Goal: Information Seeking & Learning: Compare options

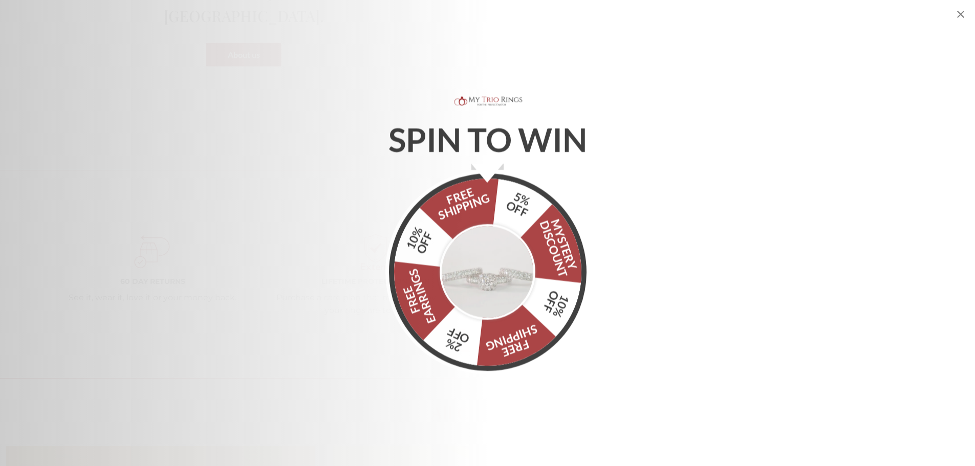
scroll to position [1433, 0]
click at [496, 266] on img "Alia popup" at bounding box center [488, 271] width 96 height 96
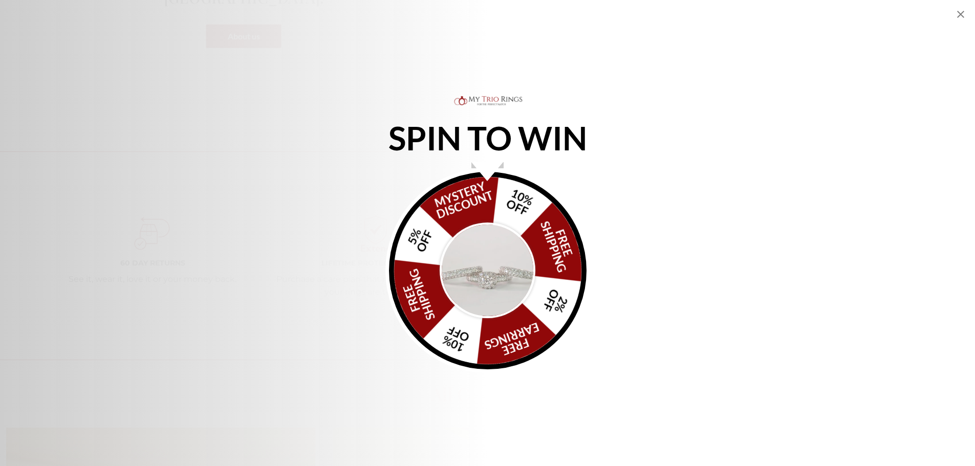
click at [961, 13] on icon "Close popup" at bounding box center [961, 14] width 12 height 12
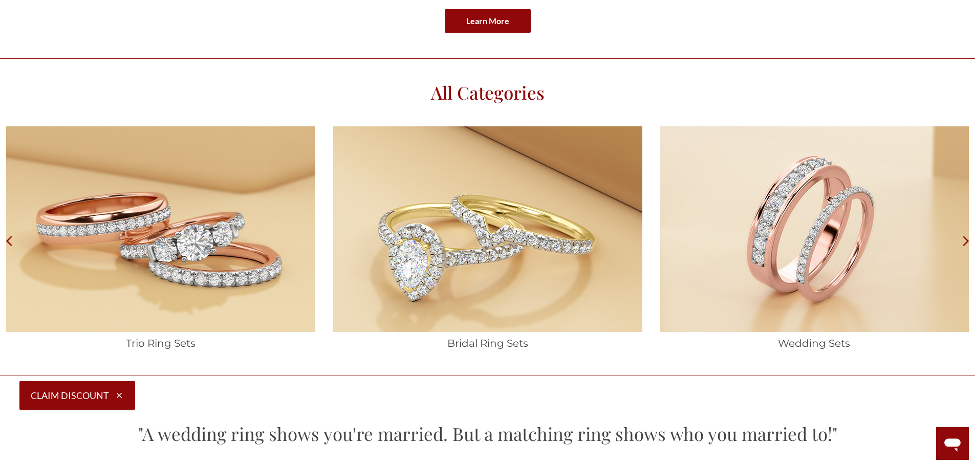
scroll to position [1791, 0]
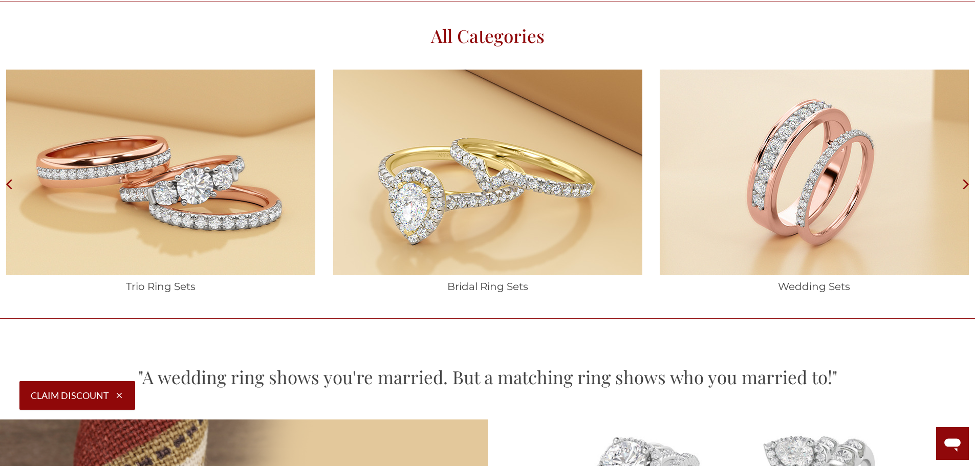
click at [828, 194] on img at bounding box center [814, 173] width 309 height 206
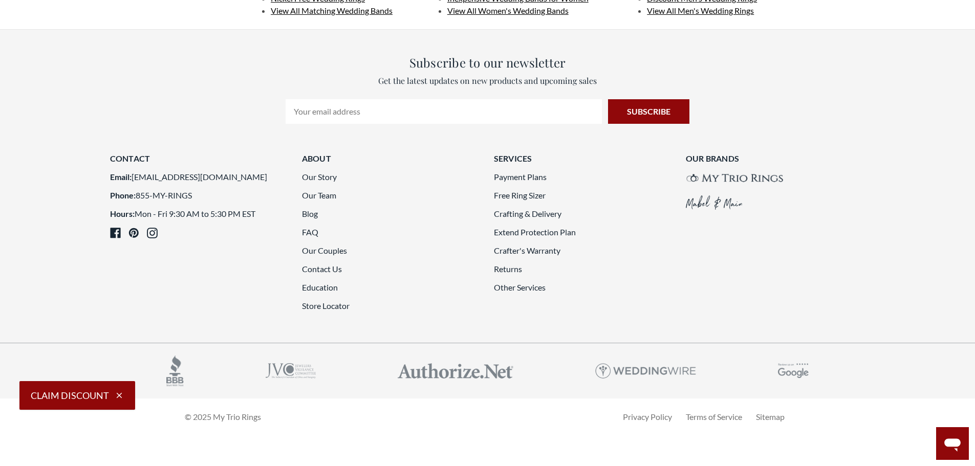
scroll to position [2815, 0]
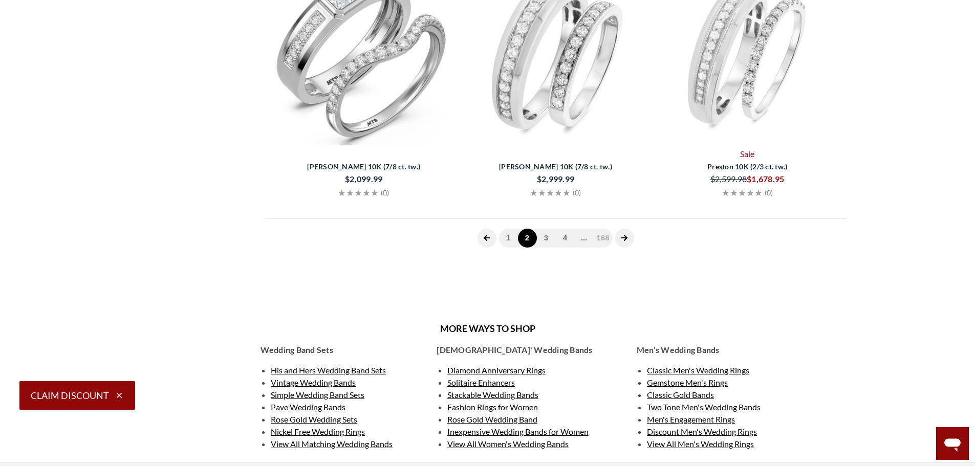
scroll to position [410, 0]
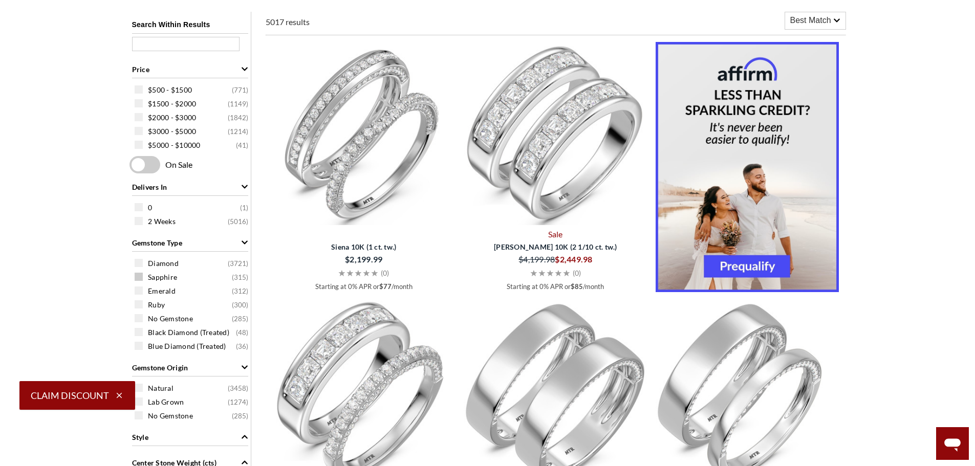
click at [163, 279] on span "Sapphire" at bounding box center [162, 277] width 29 height 10
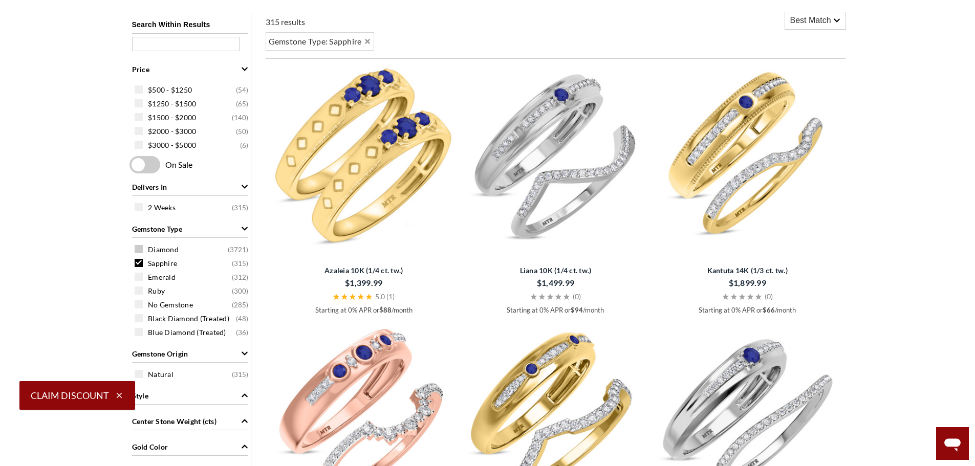
click at [166, 251] on span "Diamond" at bounding box center [163, 250] width 31 height 10
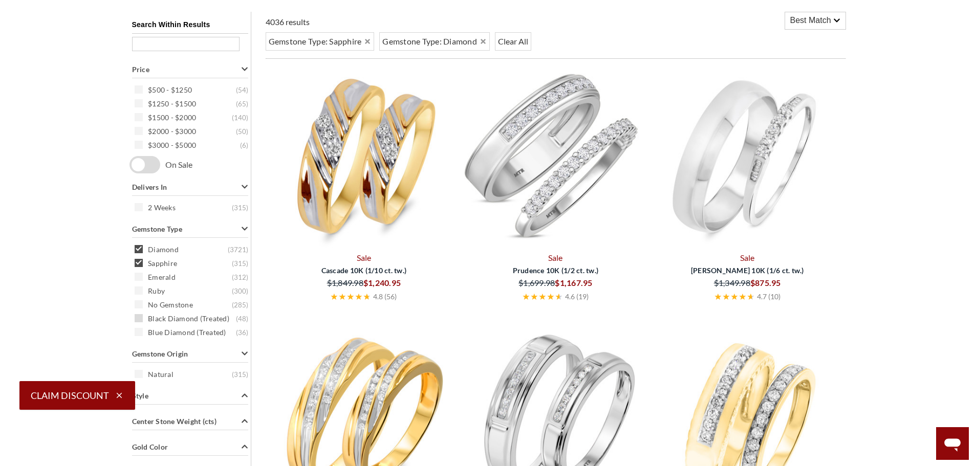
click at [169, 324] on span "Black Diamond (Treated)" at bounding box center [188, 319] width 81 height 10
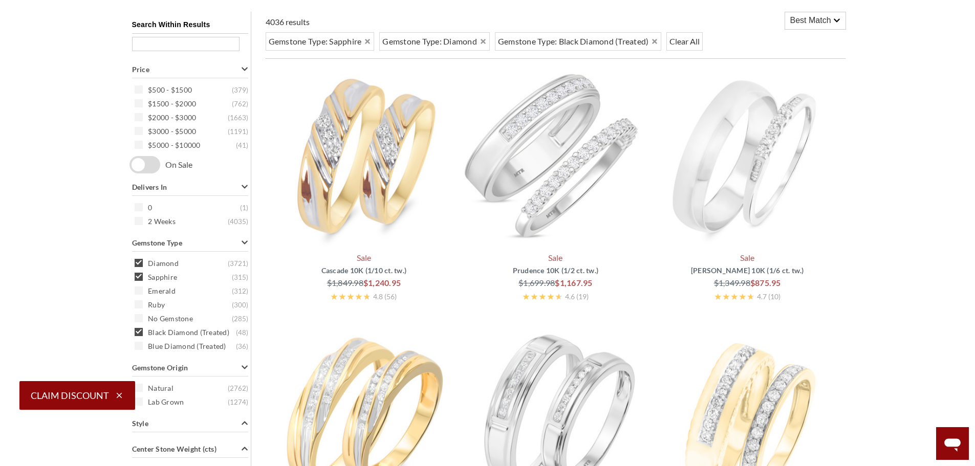
click at [173, 333] on div "Search Within Results Price $500 - $1500 ( 379 ) $1500 - $2000 ( 762 ) $2000 - …" at bounding box center [190, 390] width 122 height 756
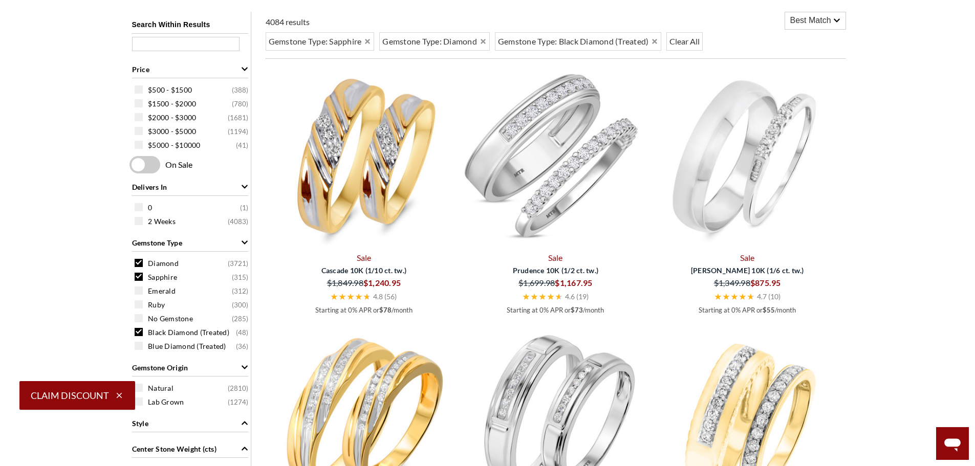
click at [140, 331] on span at bounding box center [139, 332] width 8 height 8
click at [119, 393] on icon "button" at bounding box center [119, 395] width 9 height 9
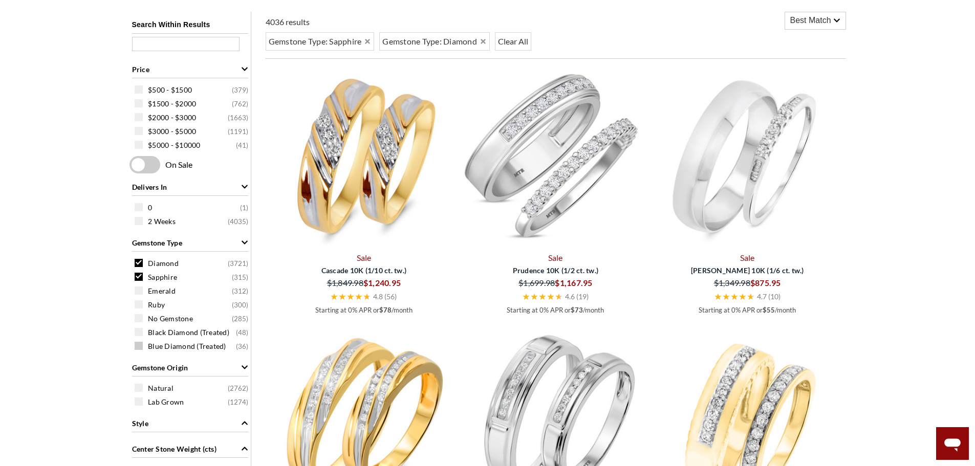
click at [140, 345] on span at bounding box center [139, 346] width 8 height 8
click at [141, 319] on span at bounding box center [139, 318] width 8 height 8
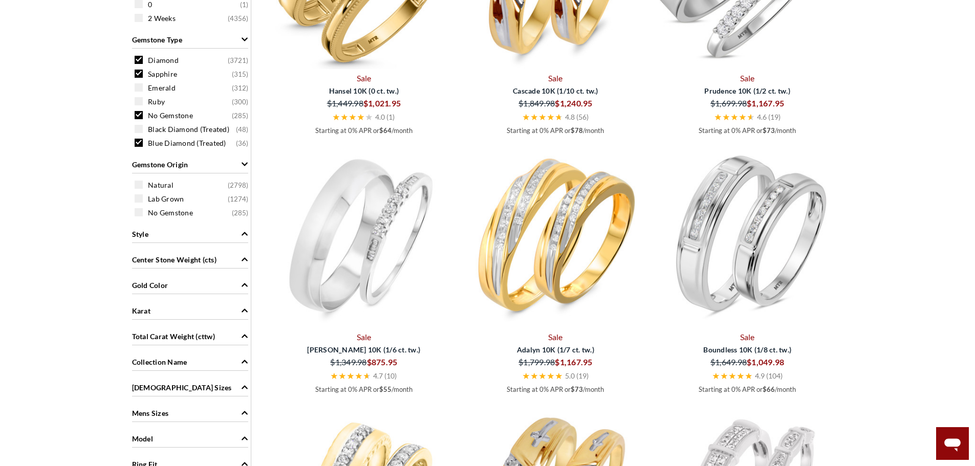
scroll to position [615, 0]
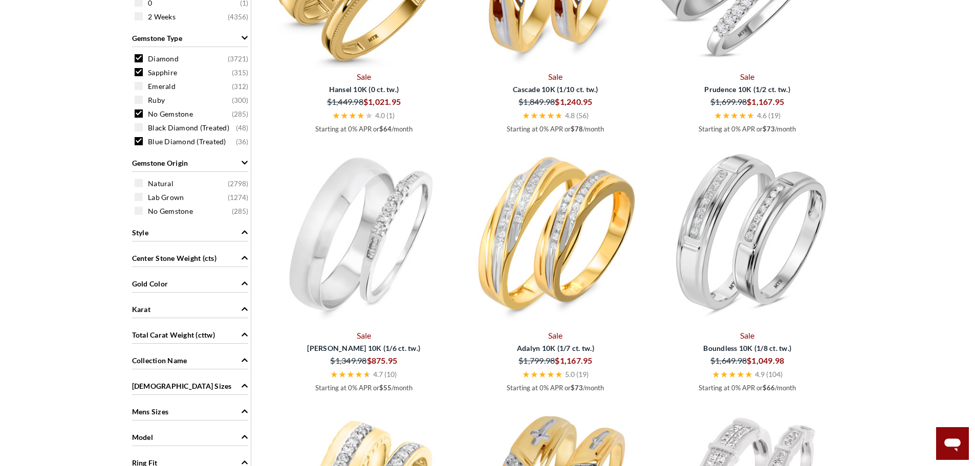
click at [218, 286] on div "Gold Color" at bounding box center [190, 282] width 116 height 19
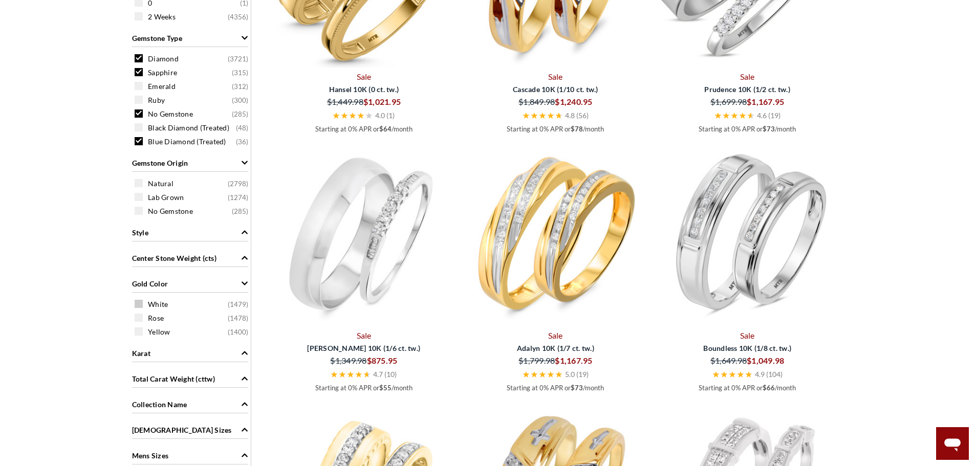
click at [151, 304] on span "White" at bounding box center [158, 304] width 20 height 10
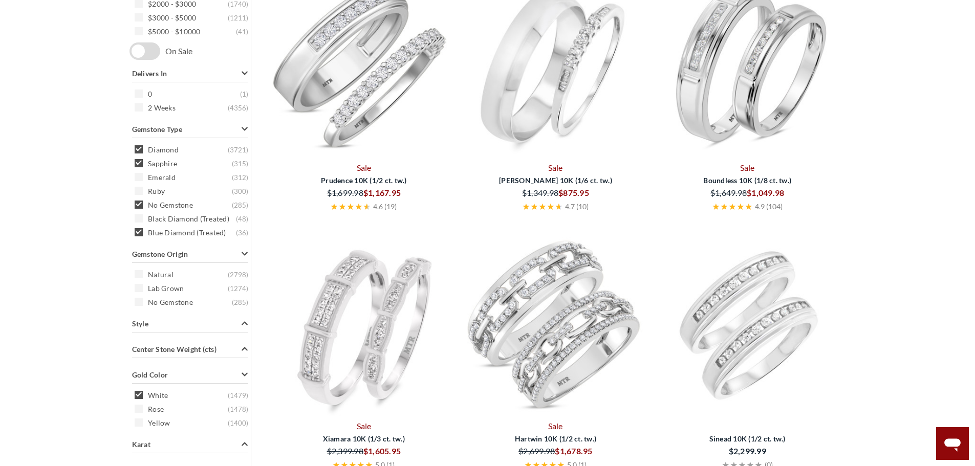
scroll to position [564, 0]
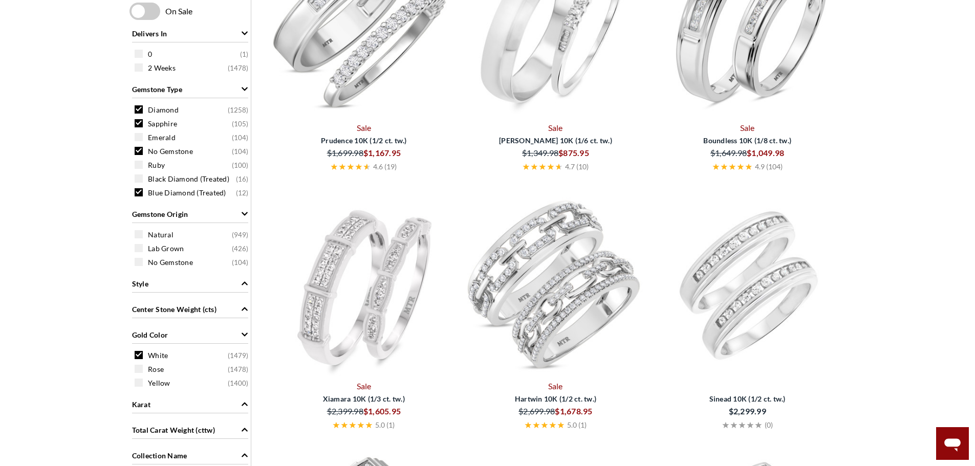
click at [242, 334] on icon "Gold Color" at bounding box center [245, 335] width 6 height 4
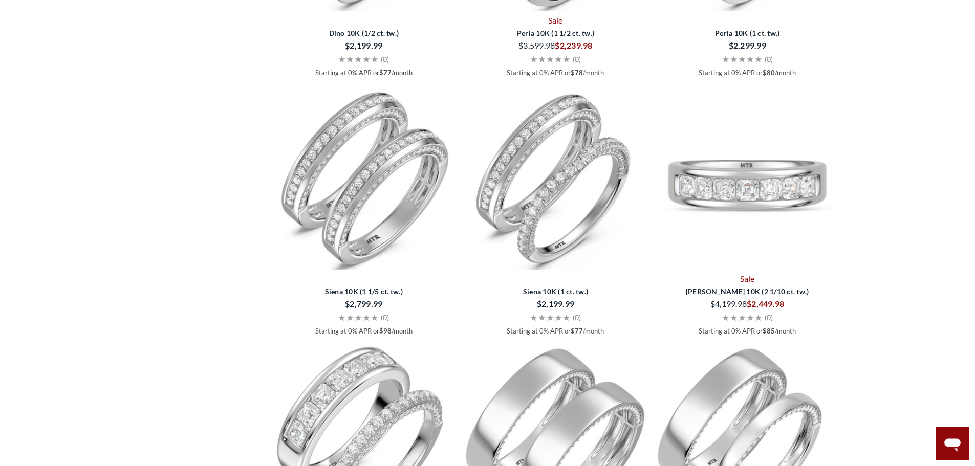
scroll to position [2662, 0]
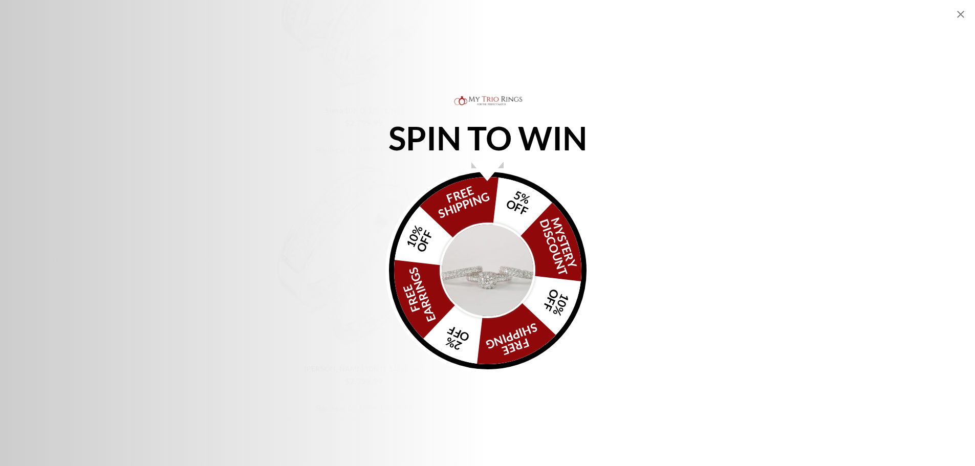
click at [502, 262] on img "Alia popup" at bounding box center [488, 271] width 96 height 96
click at [956, 16] on icon "Close popup" at bounding box center [961, 14] width 12 height 12
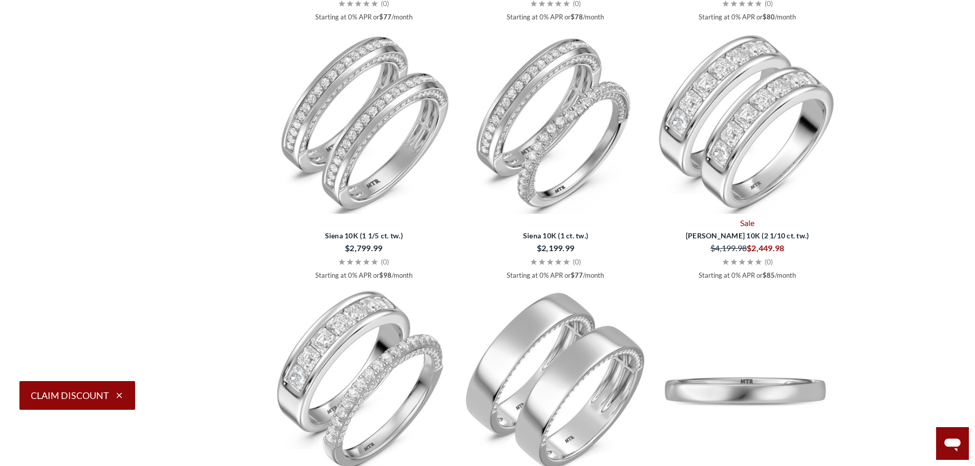
scroll to position [2508, 0]
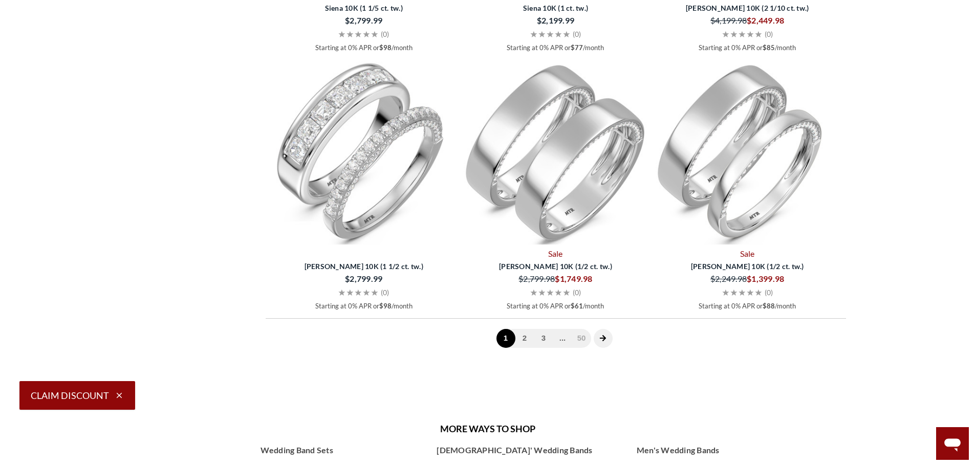
click at [609, 343] on span at bounding box center [603, 338] width 19 height 19
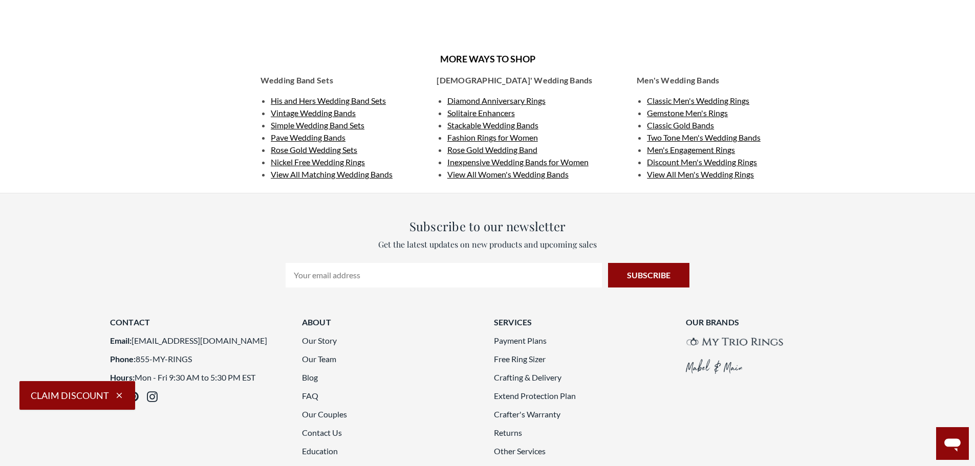
scroll to position [2918, 0]
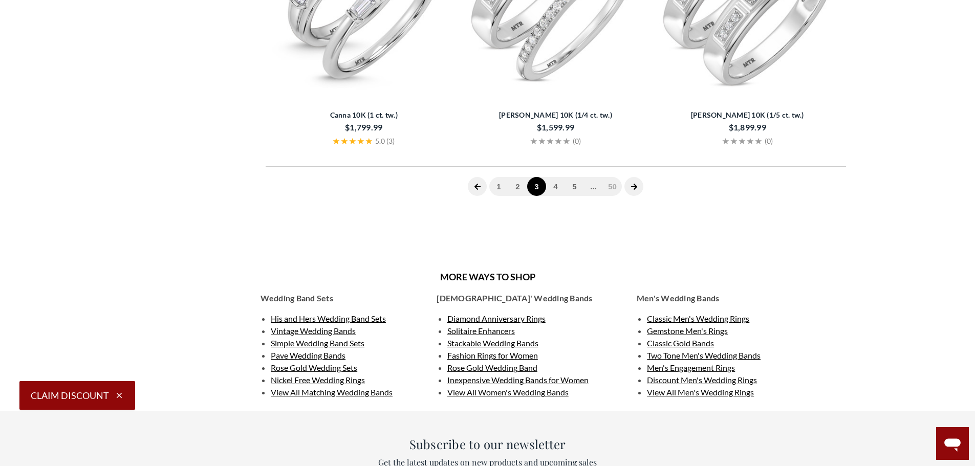
scroll to position [410, 0]
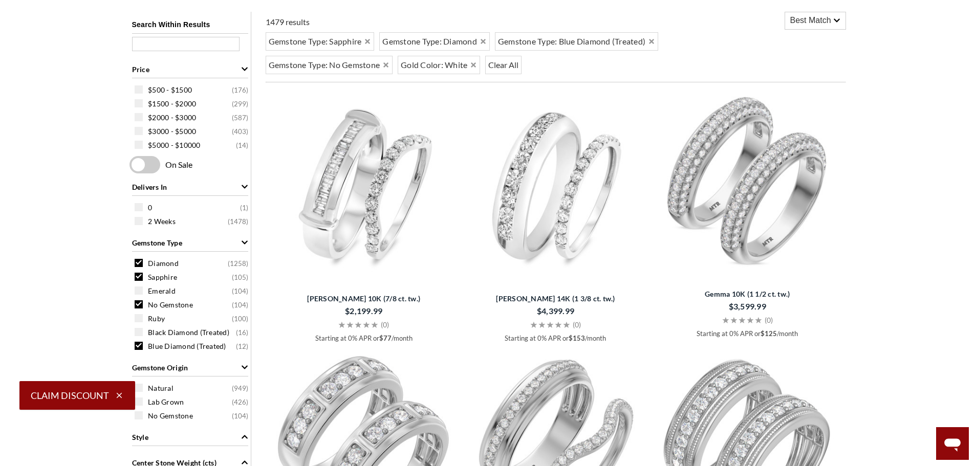
click at [804, 17] on span "Best Match" at bounding box center [810, 20] width 41 height 12
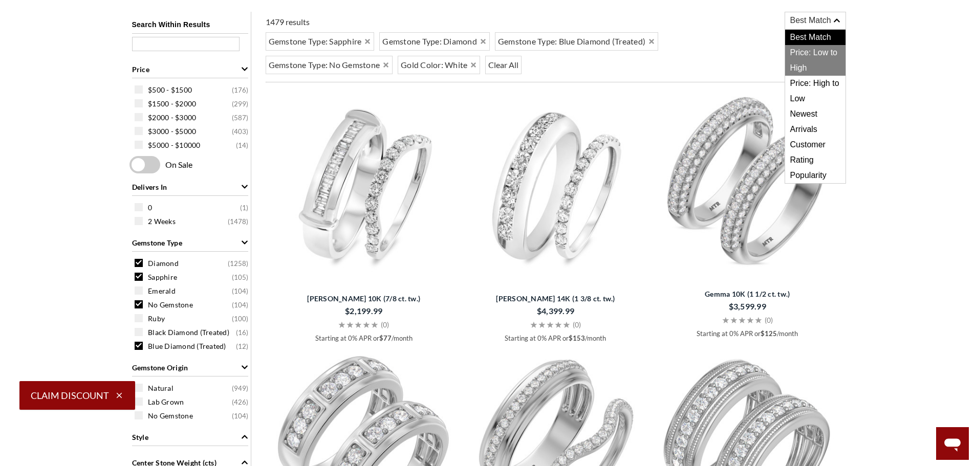
click at [826, 51] on span "Price: Low to High" at bounding box center [815, 60] width 60 height 31
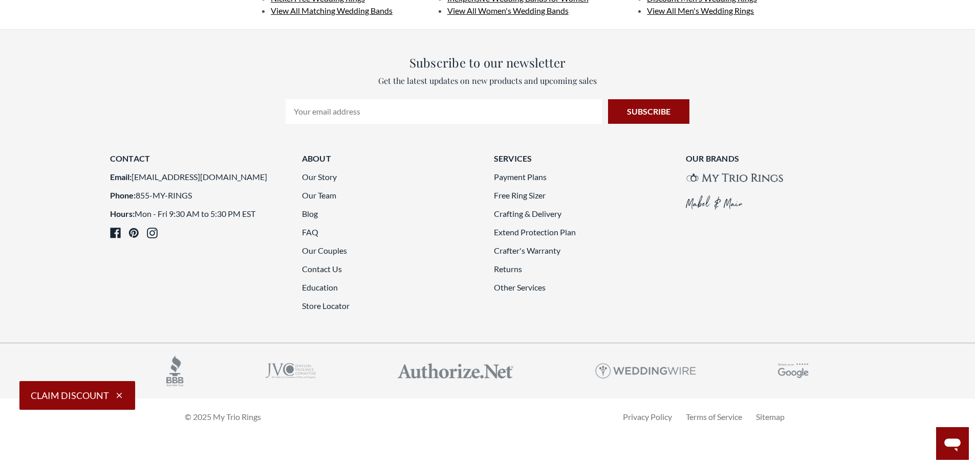
scroll to position [2918, 0]
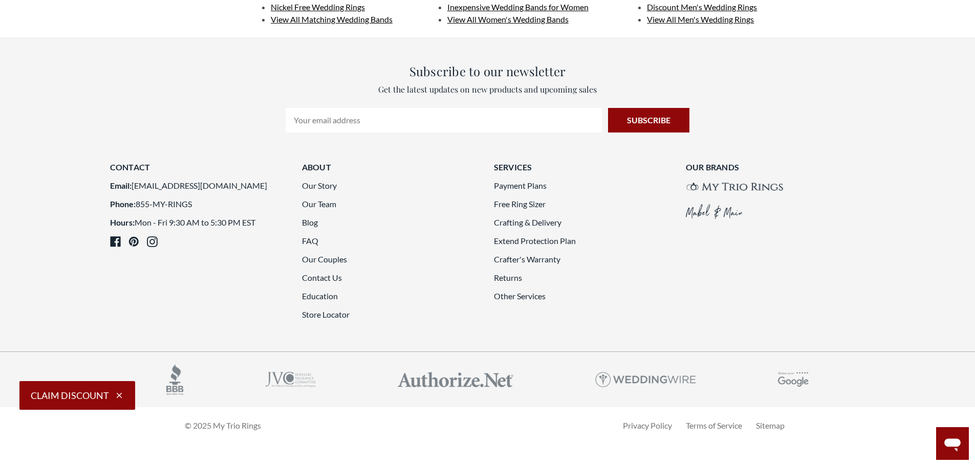
scroll to position [2918, 0]
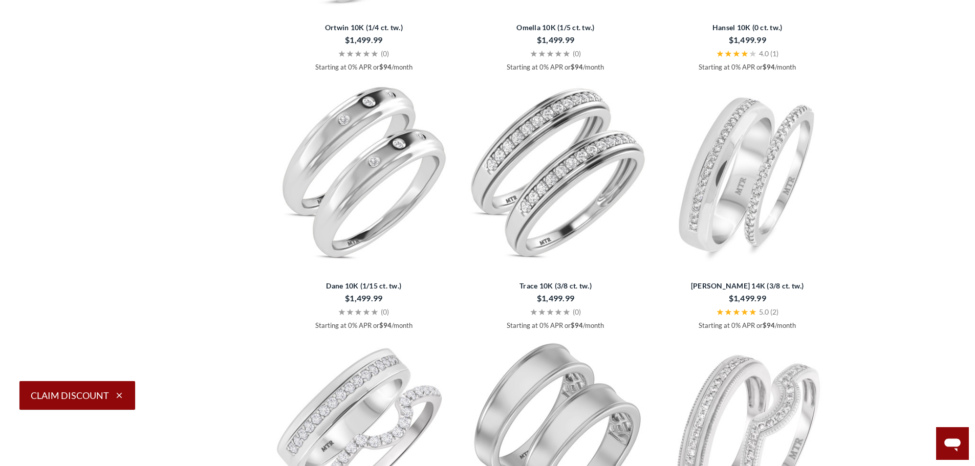
scroll to position [1945, 0]
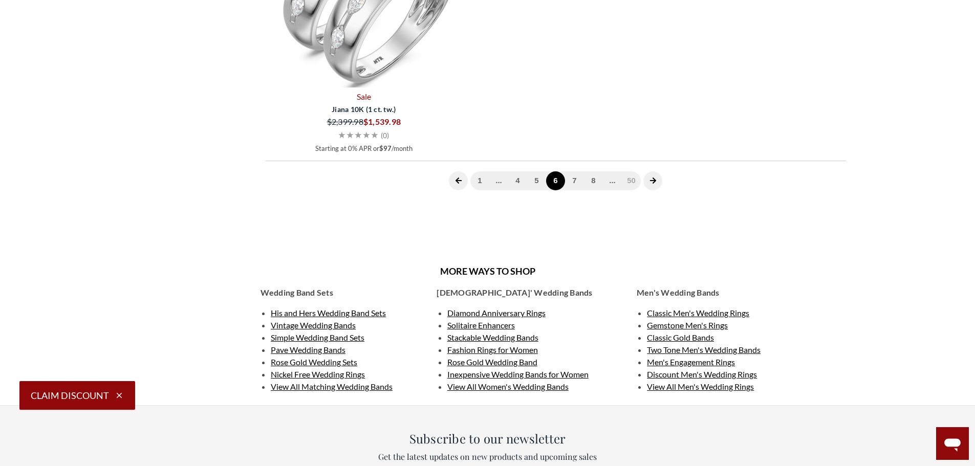
scroll to position [1894, 0]
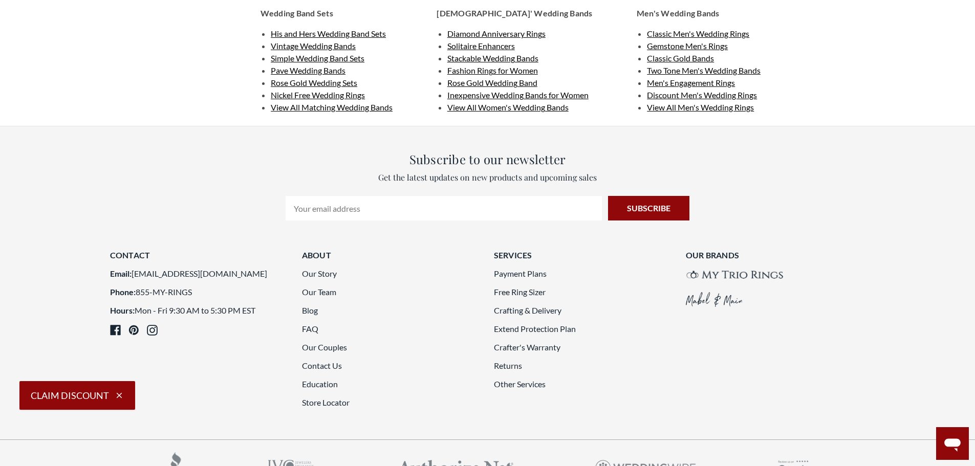
scroll to position [2867, 0]
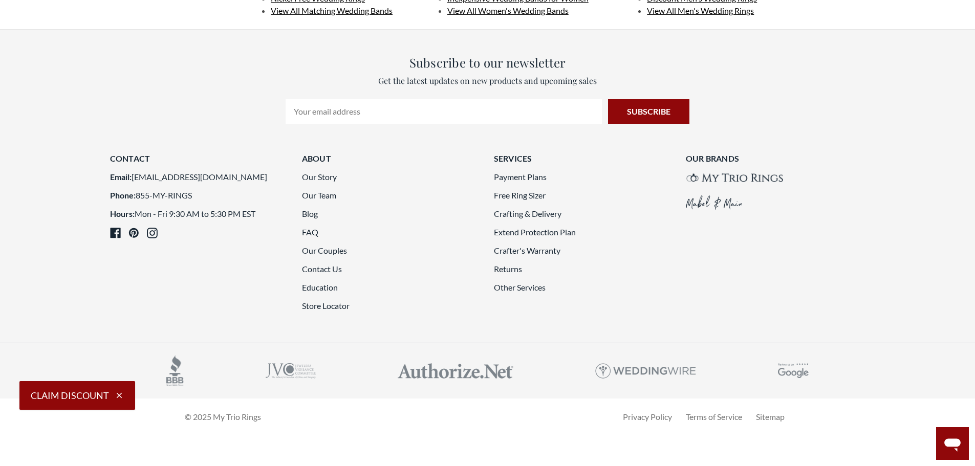
scroll to position [2815, 0]
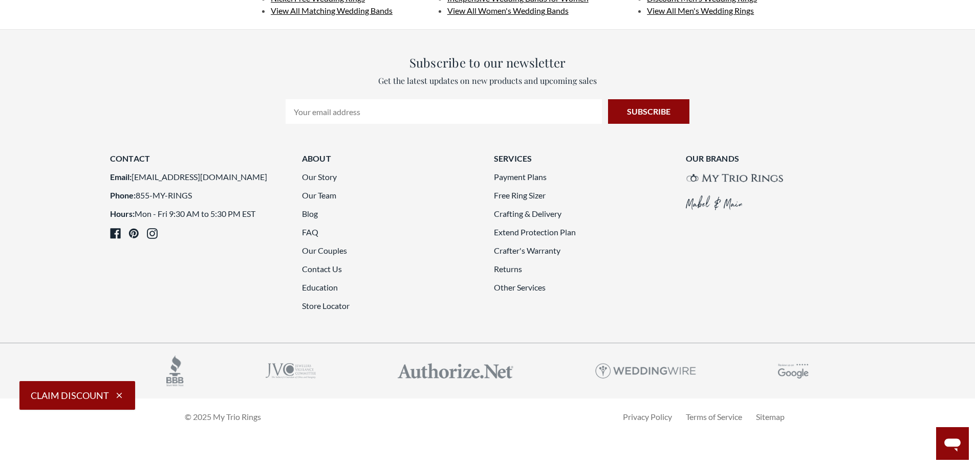
scroll to position [2815, 0]
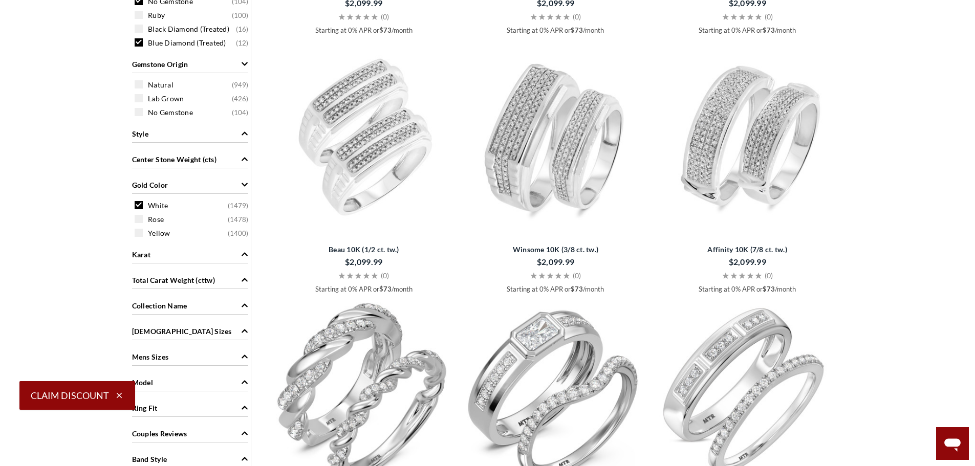
scroll to position [717, 0]
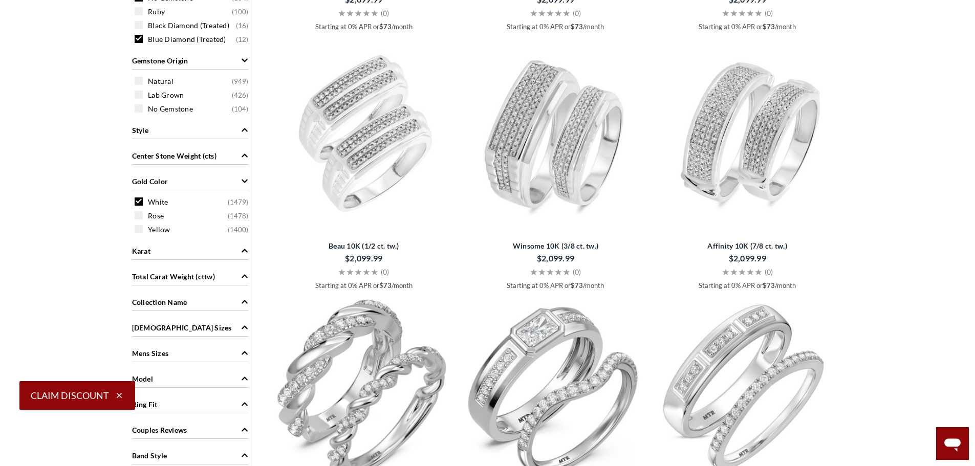
click at [218, 322] on div "[DEMOGRAPHIC_DATA] Sizes" at bounding box center [190, 326] width 116 height 19
click at [221, 311] on name "Collection Name Dancing Light ( 286 ) Bold Clusters ( 146 ) Sapphire Collection…" at bounding box center [189, 303] width 121 height 23
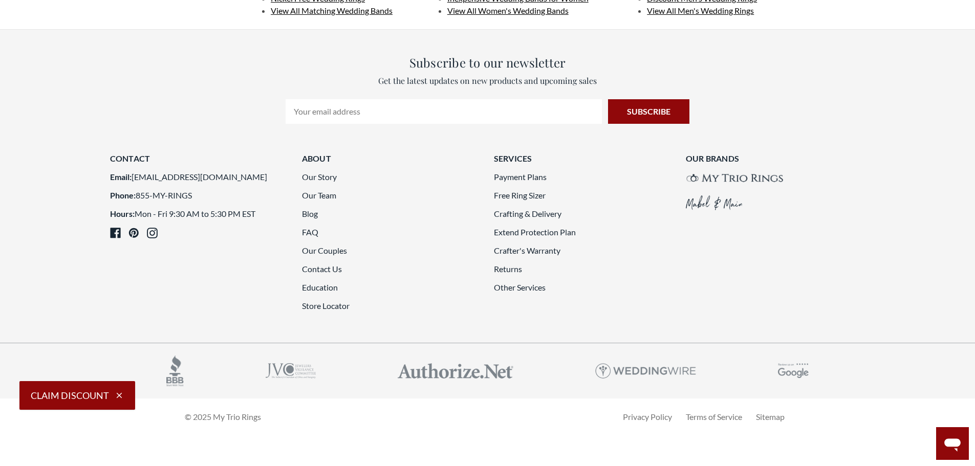
scroll to position [2713, 0]
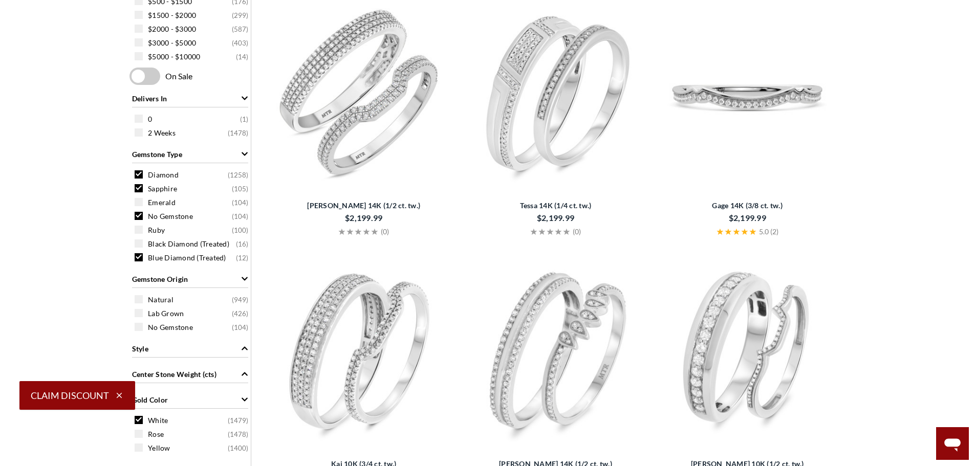
scroll to position [615, 0]
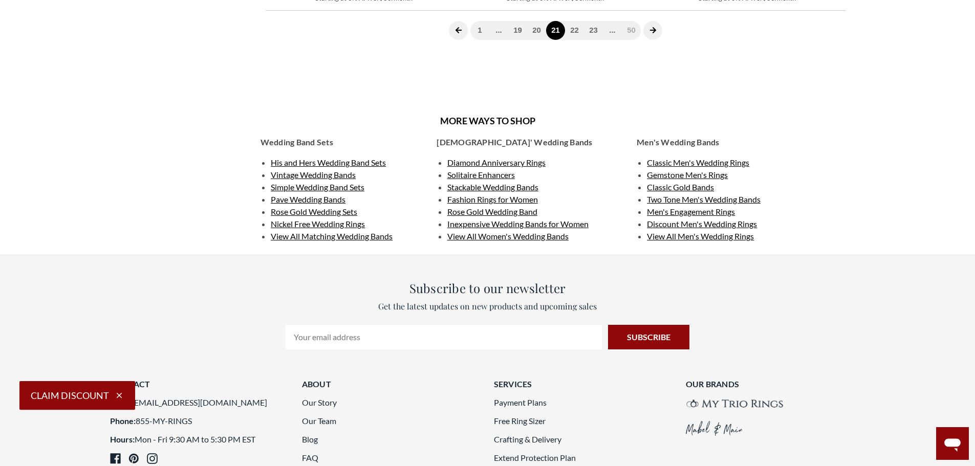
scroll to position [2764, 0]
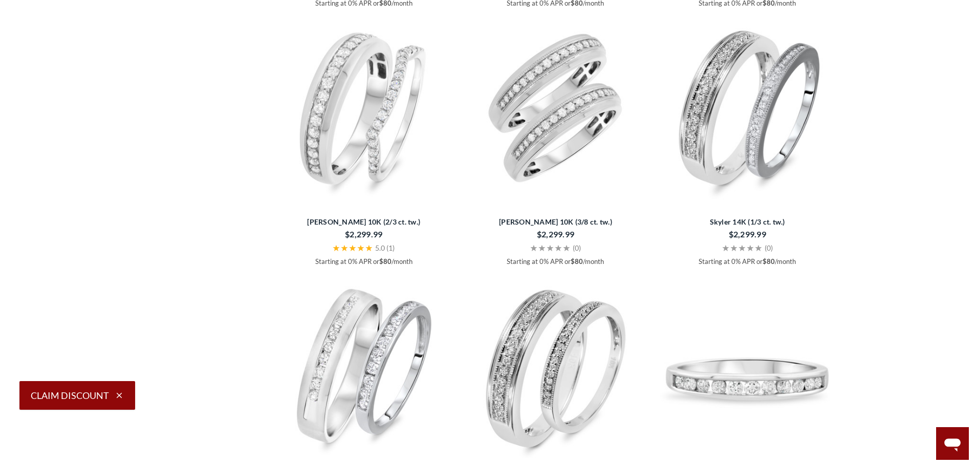
scroll to position [2713, 0]
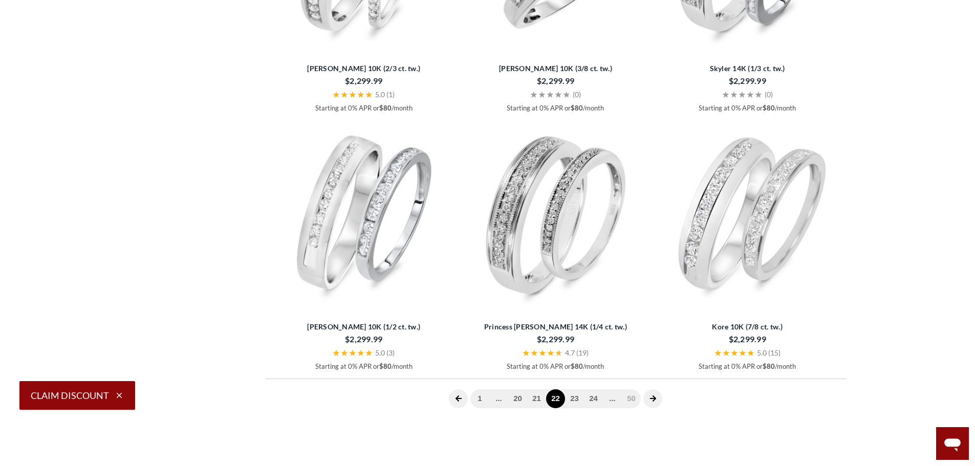
click at [656, 401] on icon "next page" at bounding box center [652, 398] width 7 height 7
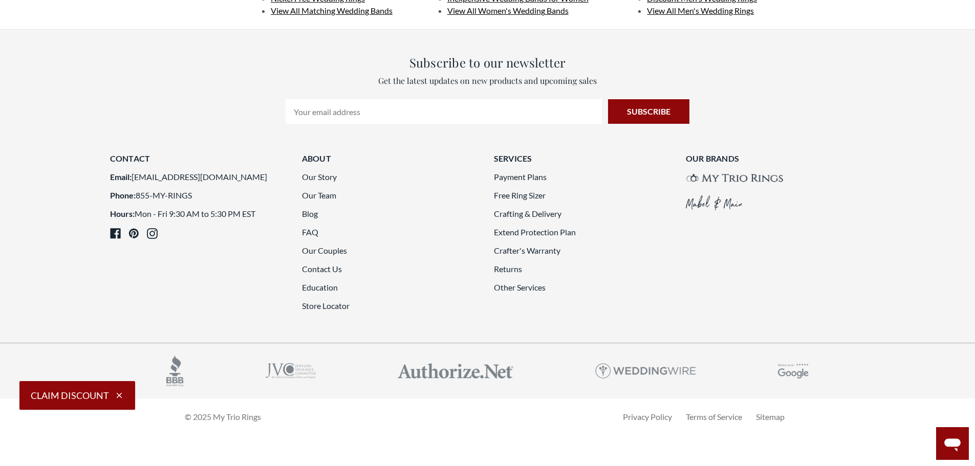
scroll to position [2764, 0]
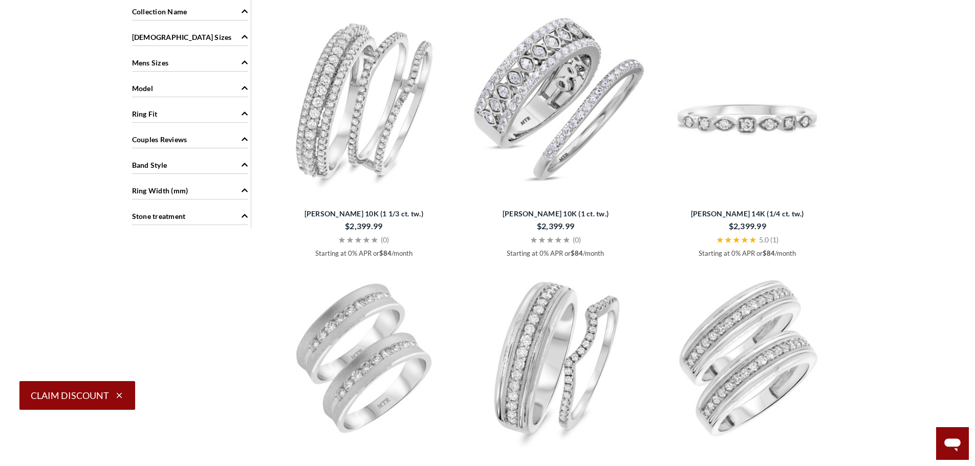
scroll to position [1024, 0]
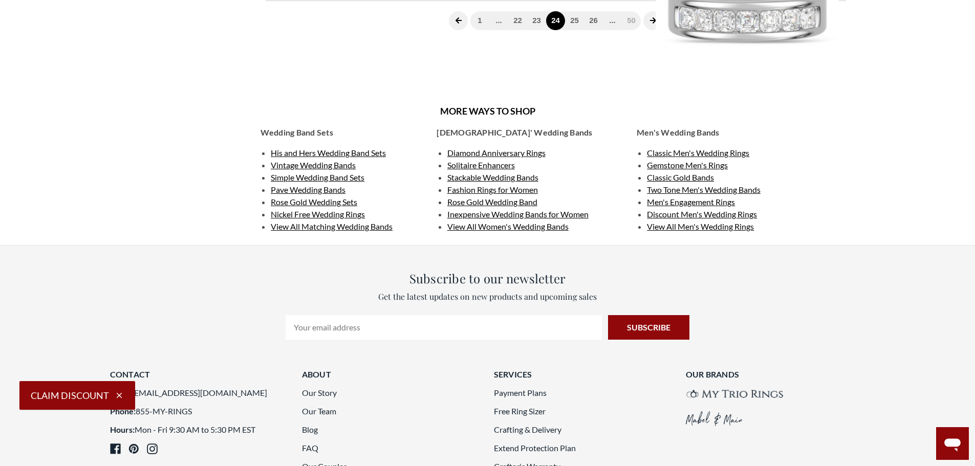
scroll to position [2713, 0]
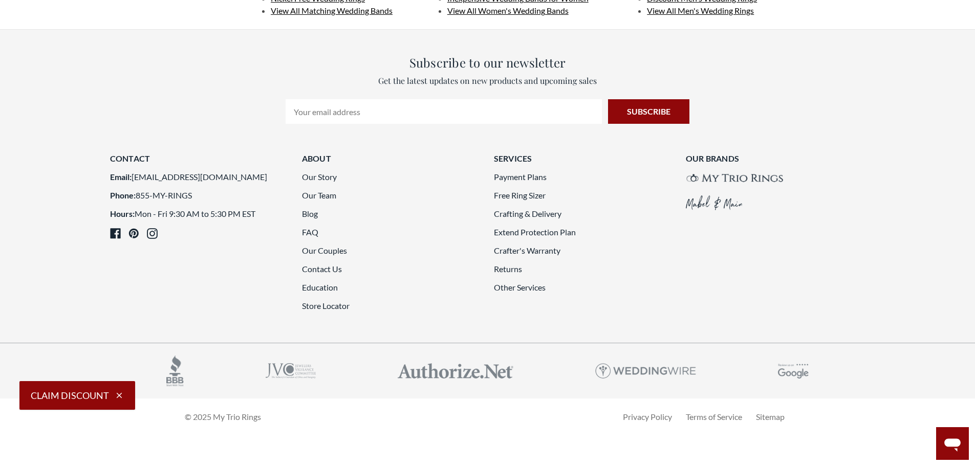
scroll to position [2815, 0]
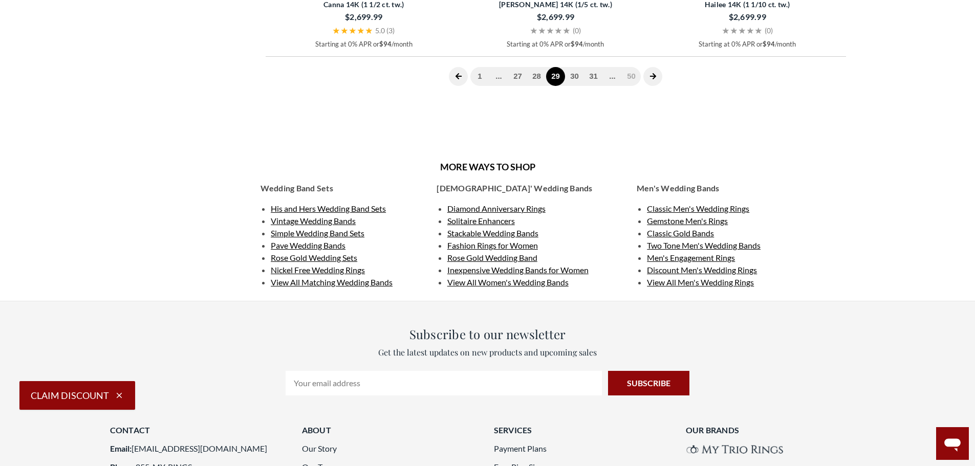
scroll to position [1945, 0]
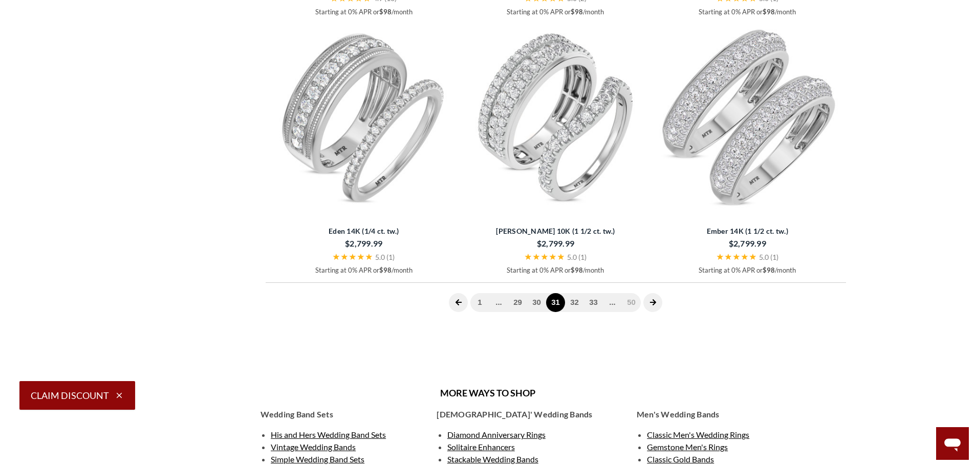
scroll to position [1894, 0]
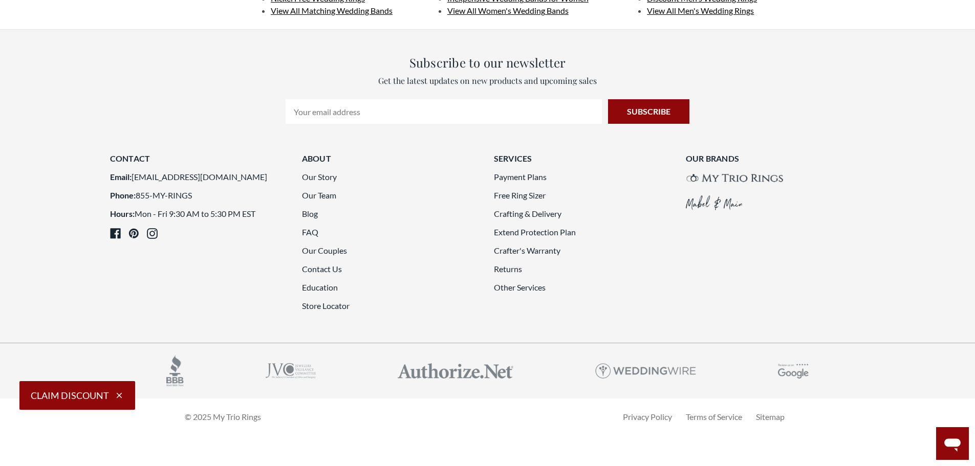
scroll to position [2867, 0]
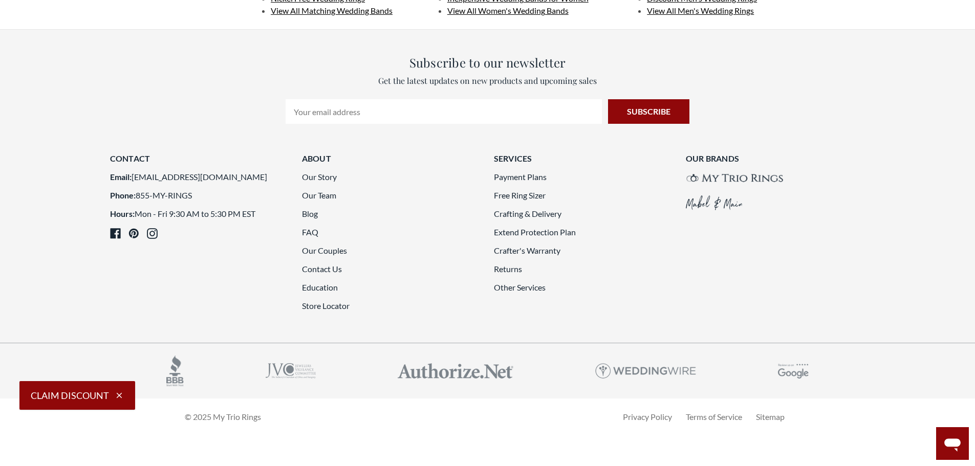
scroll to position [2764, 0]
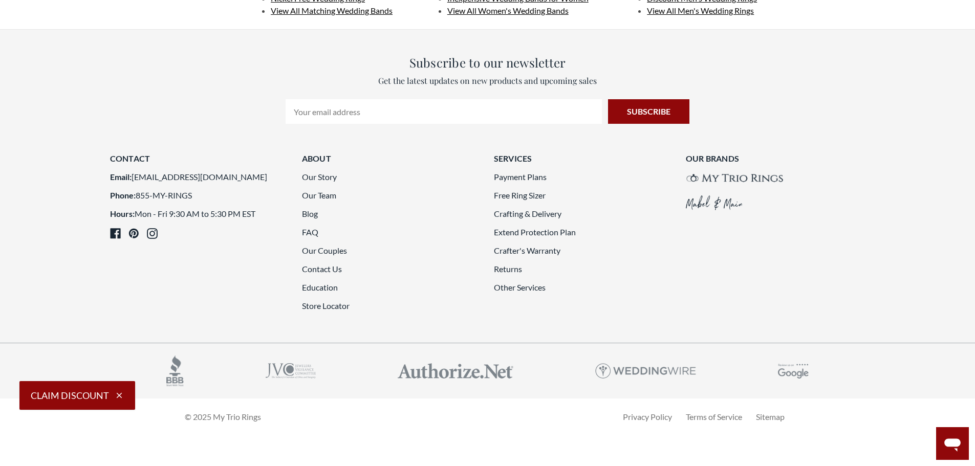
scroll to position [2918, 0]
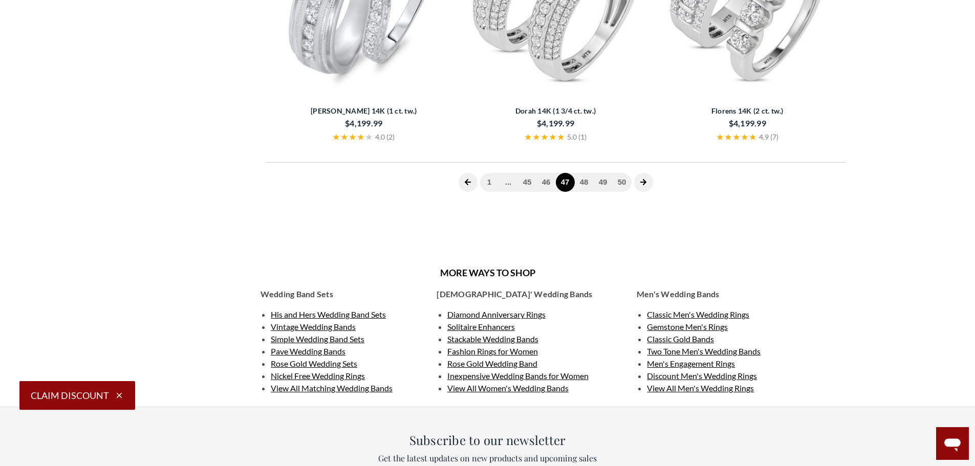
scroll to position [410, 0]
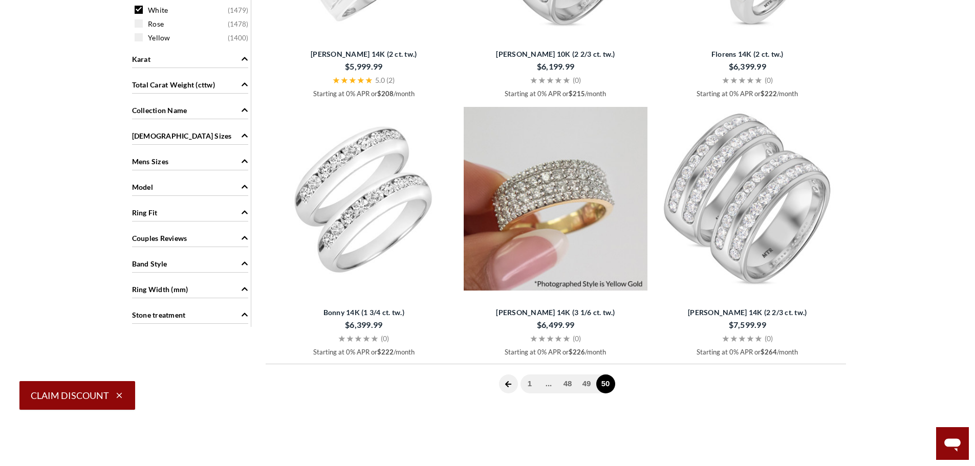
scroll to position [973, 0]
